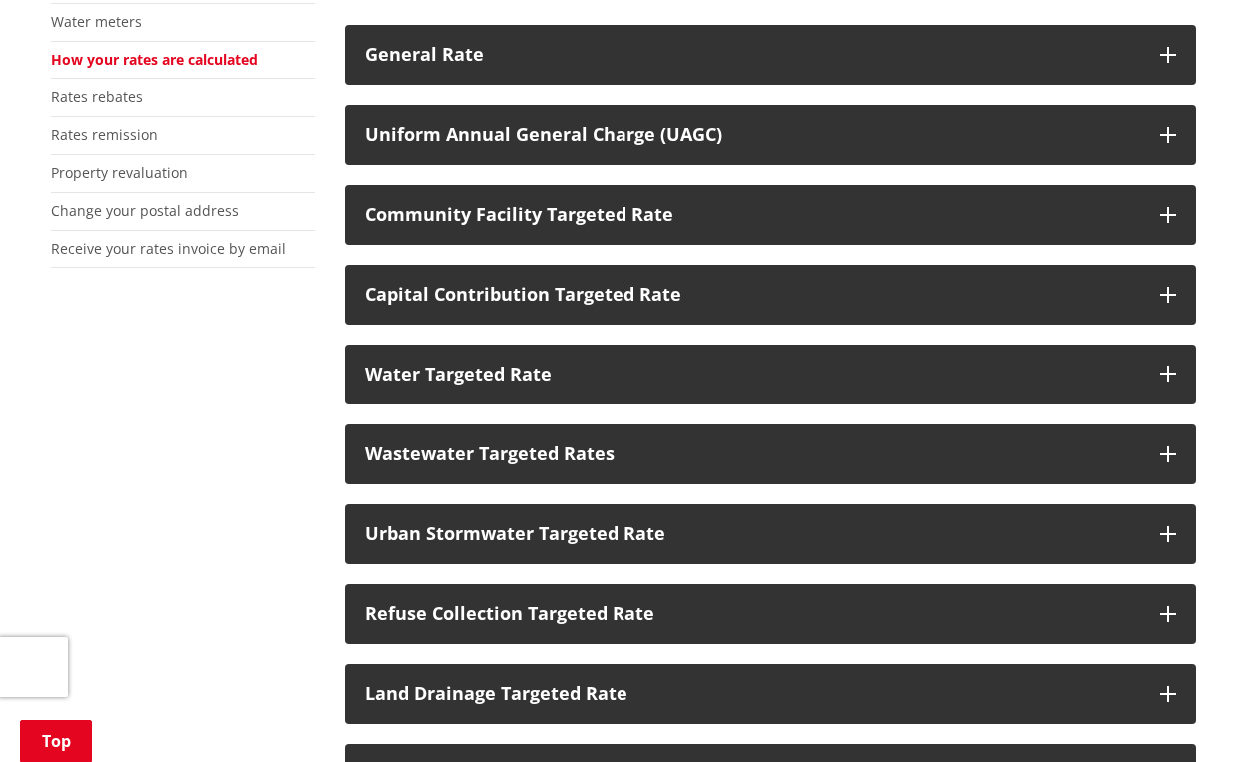
scroll to position [531, 0]
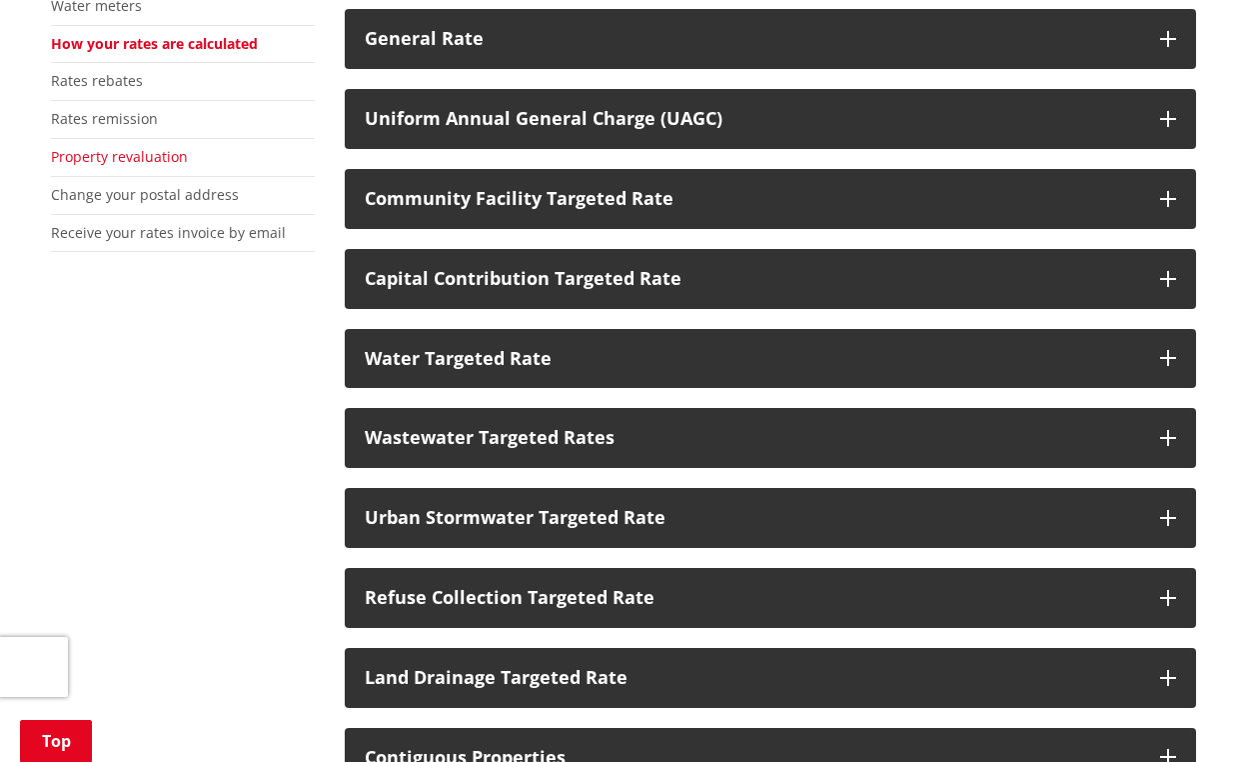
click at [79, 158] on link "Property revaluation" at bounding box center [119, 156] width 137 height 19
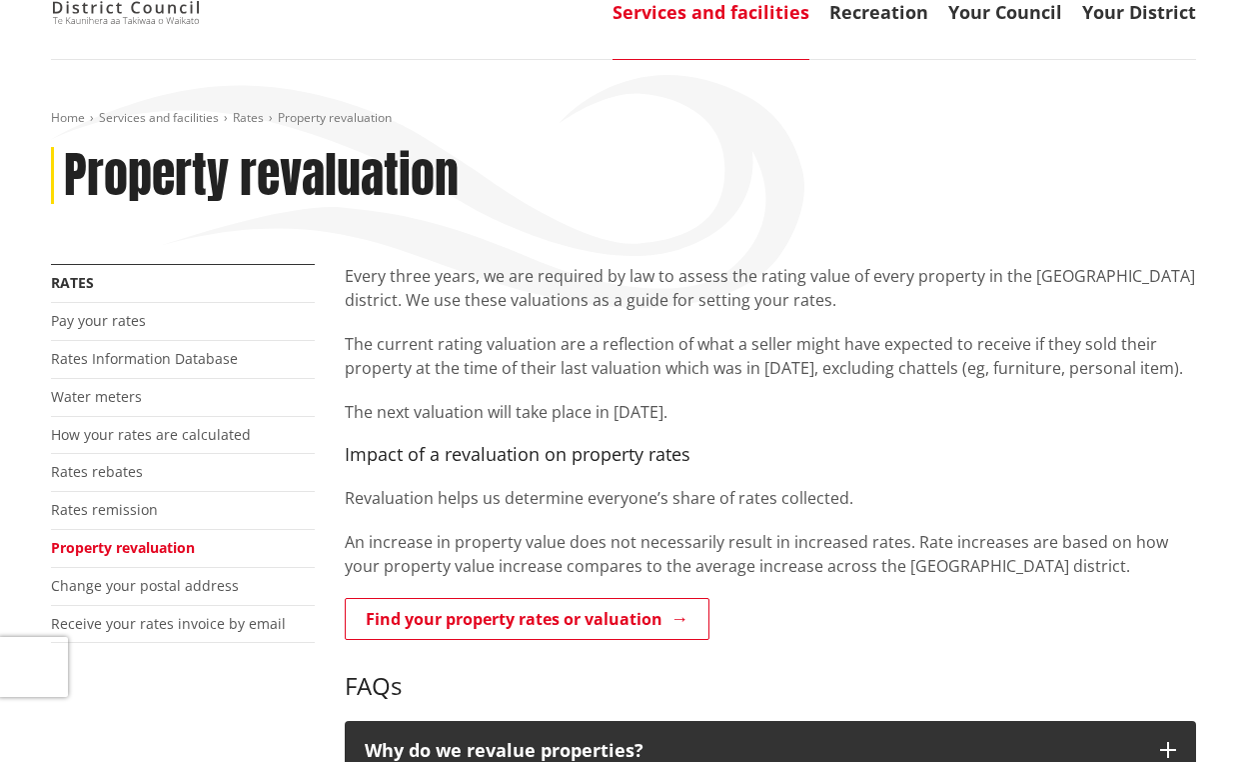
scroll to position [141, 0]
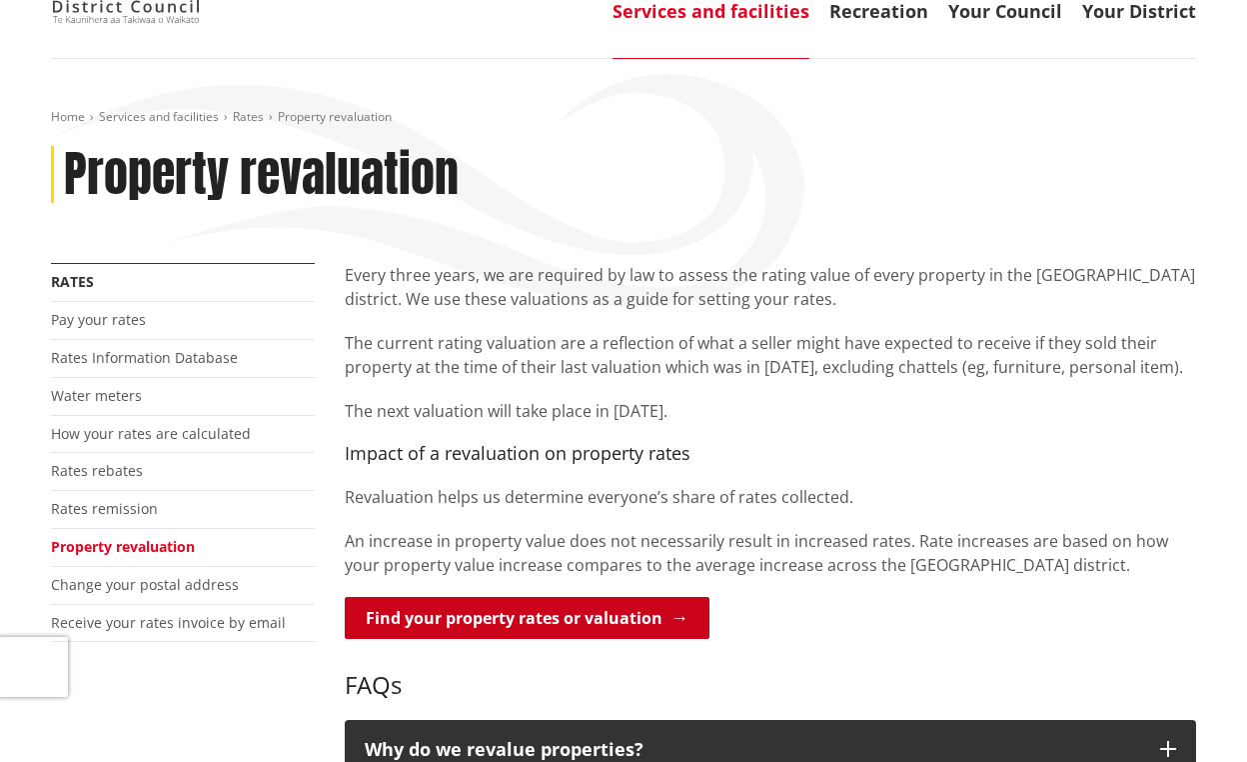
click at [612, 621] on link "Find your property rates or valuation" at bounding box center [527, 618] width 365 height 42
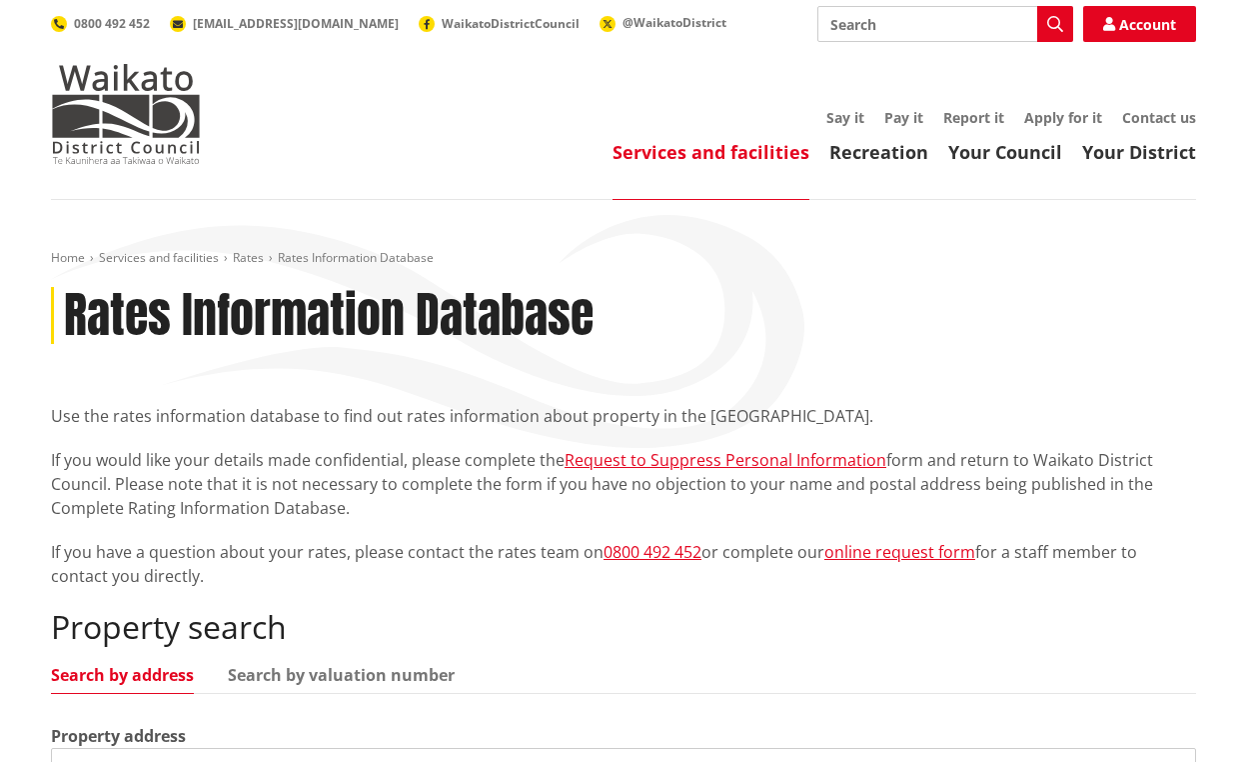
click at [416, 724] on div "Property address" at bounding box center [623, 758] width 1145 height 68
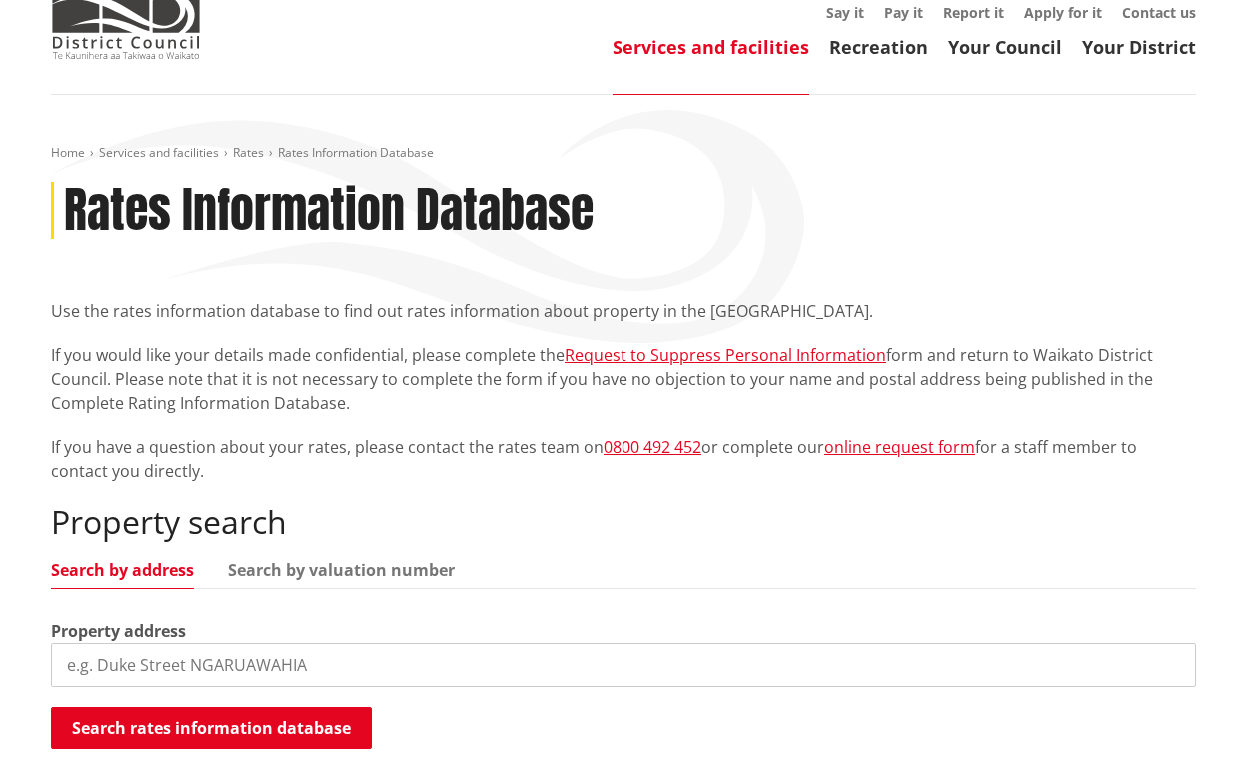
scroll to position [106, 0]
click at [401, 672] on input "search" at bounding box center [623, 664] width 1145 height 44
type input "900 waikare road te Kauwhata"
click at [969, 583] on ul "Search by address Search by valuation number" at bounding box center [623, 574] width 1145 height 27
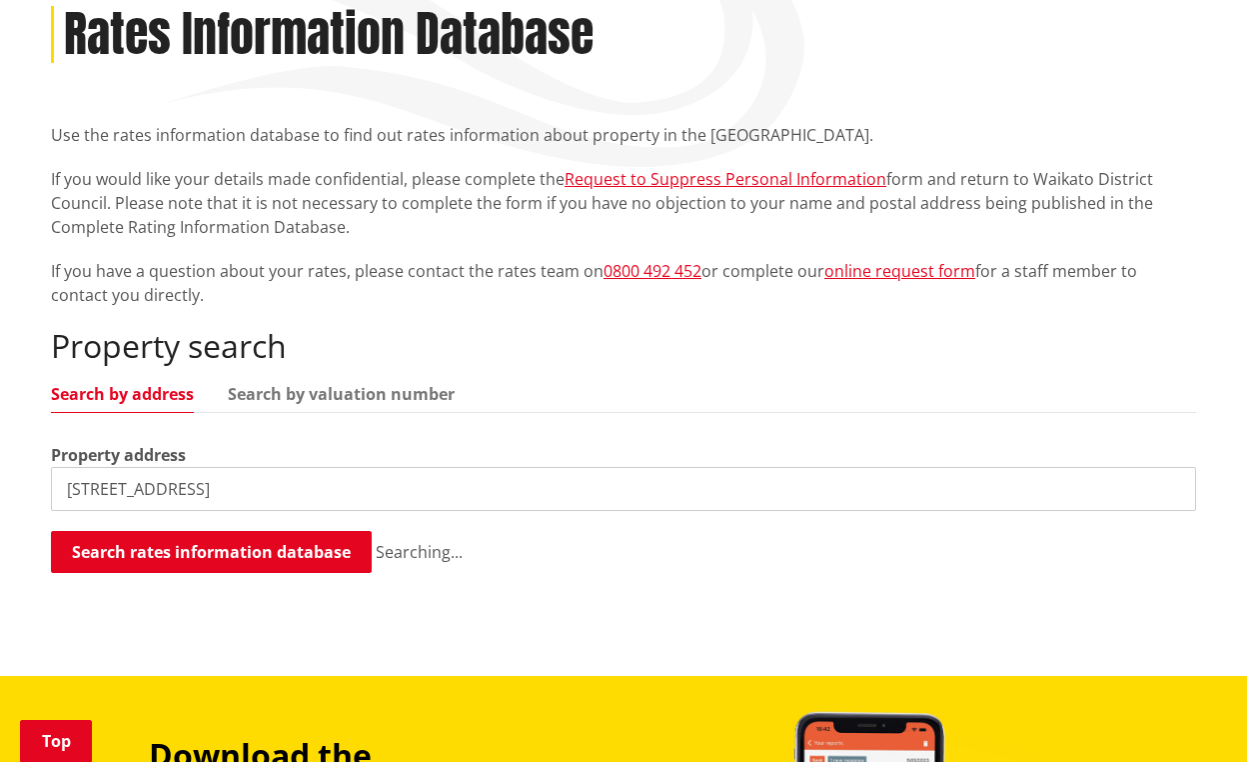
scroll to position [291, 0]
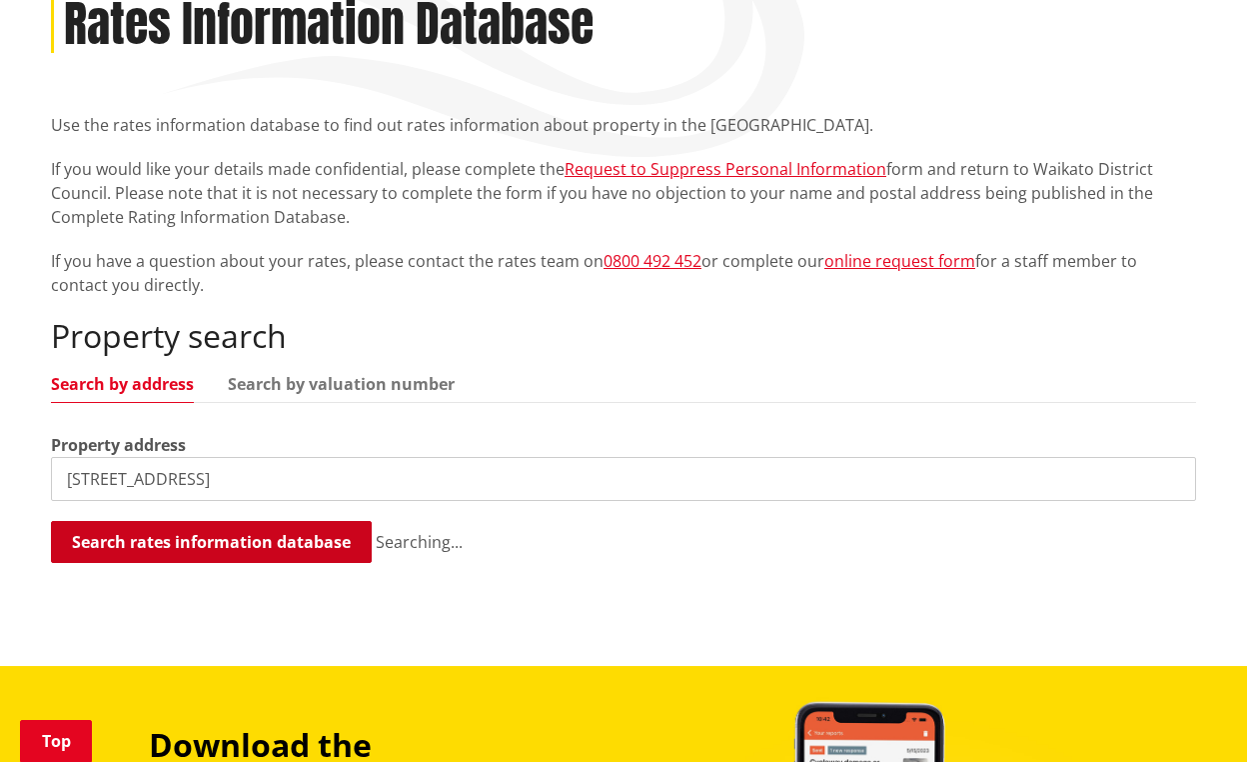
click at [277, 536] on button "Search rates information database" at bounding box center [211, 542] width 321 height 42
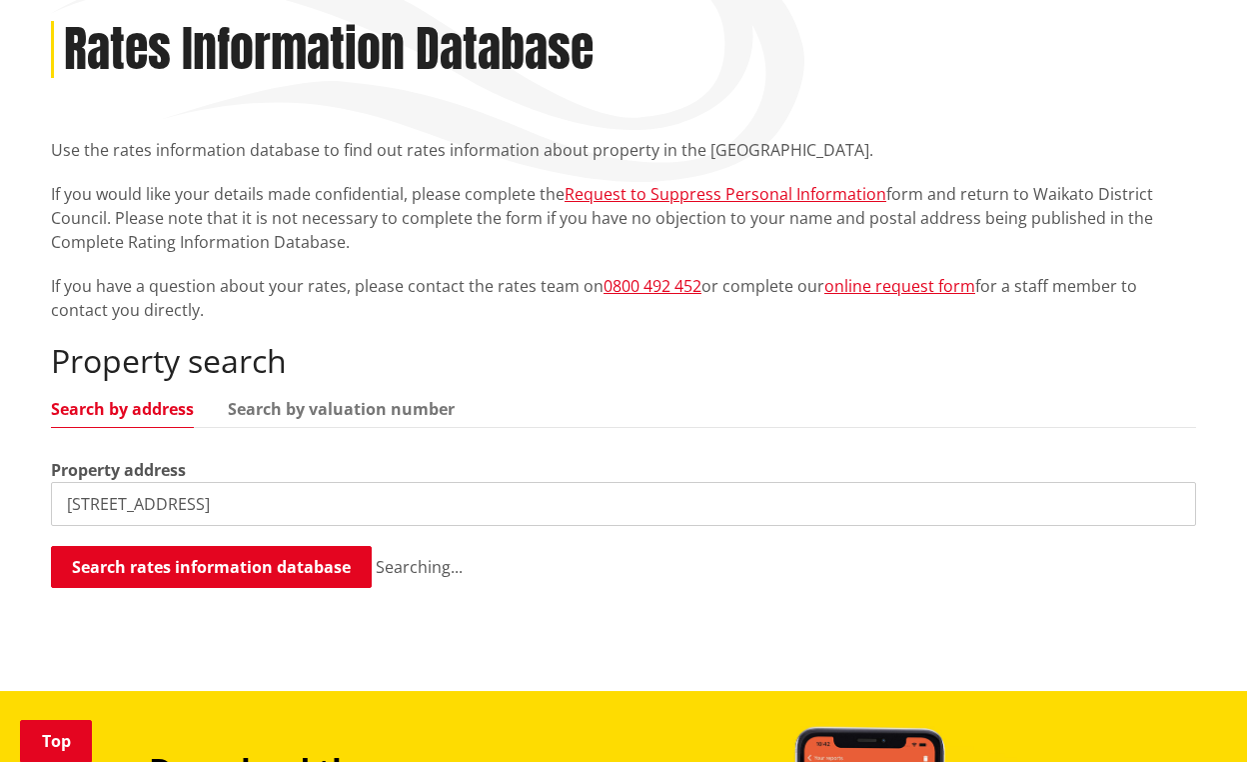
scroll to position [252, 0]
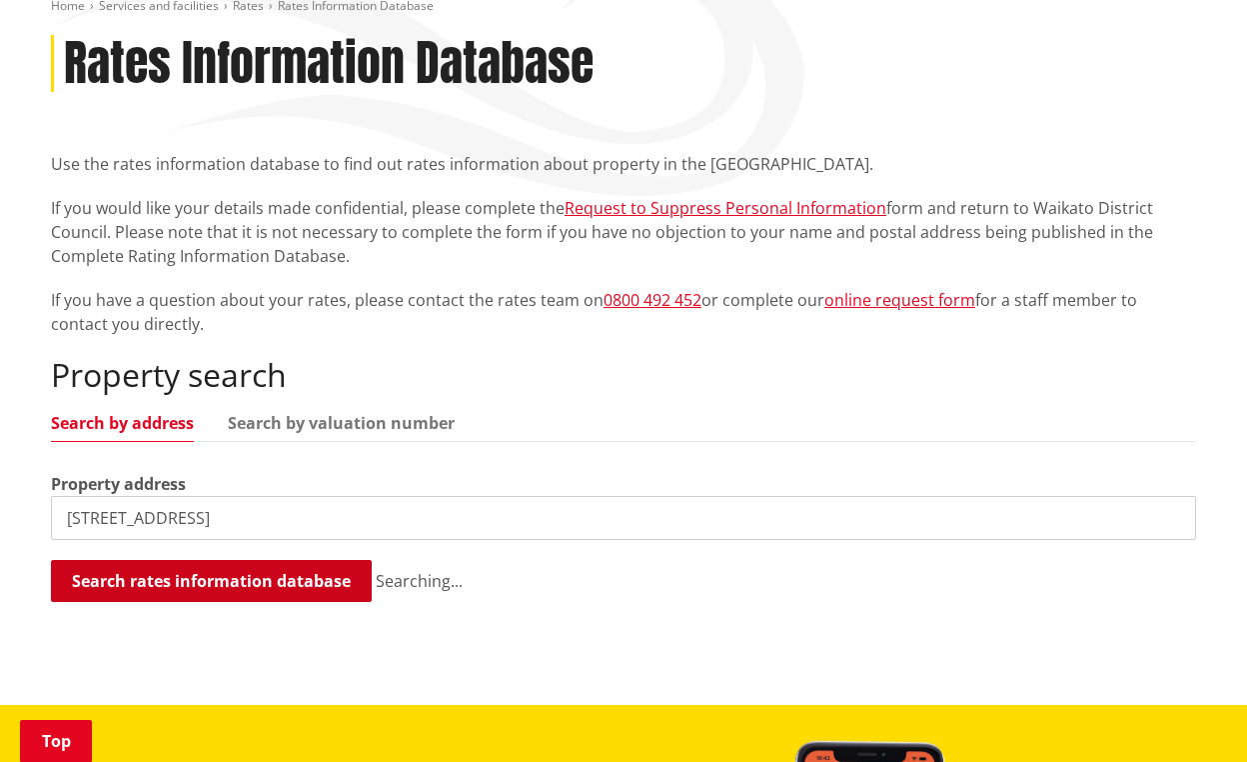
click at [165, 574] on button "Search rates information database" at bounding box center [211, 581] width 321 height 42
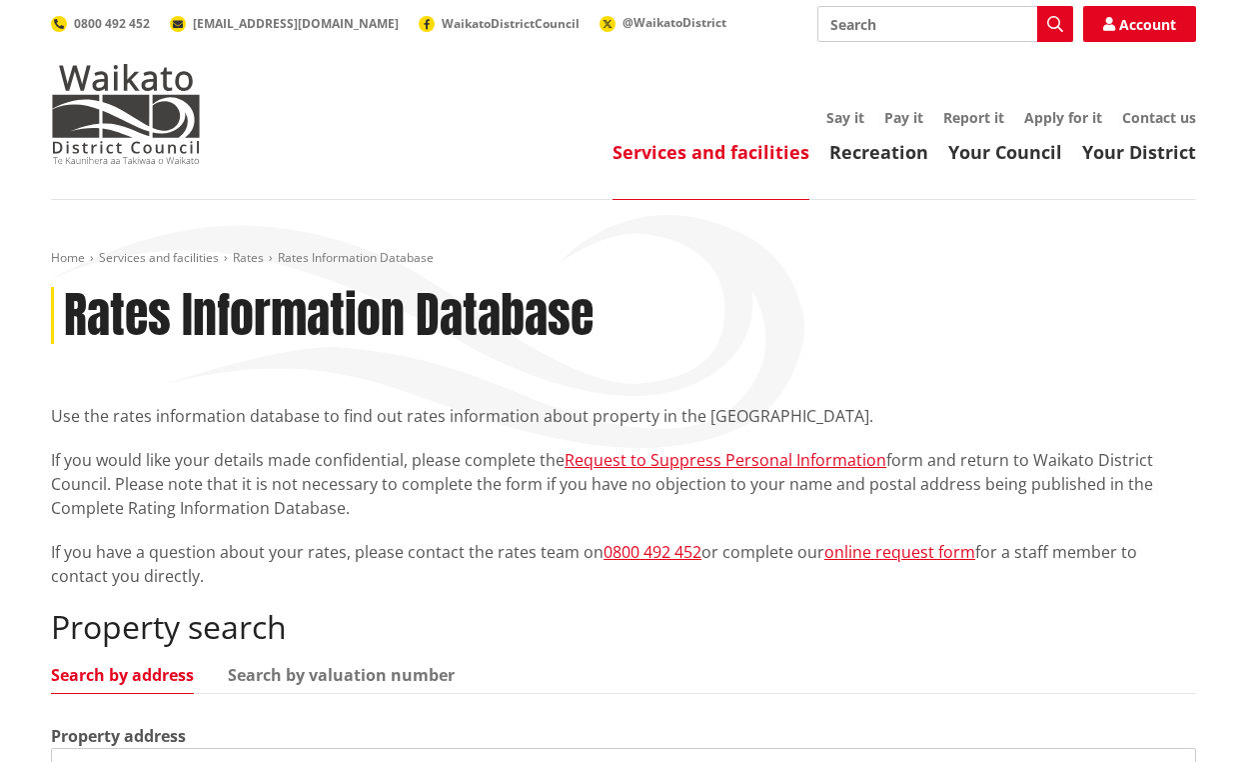
scroll to position [0, 0]
